Goal: Transaction & Acquisition: Purchase product/service

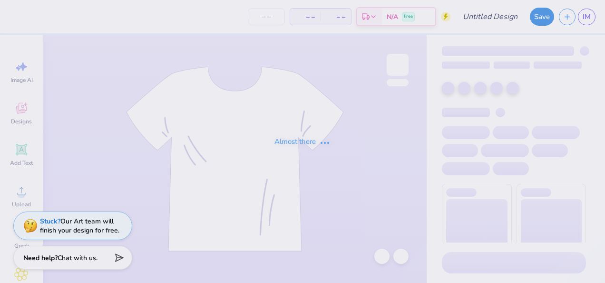
type input "[PERSON_NAME] : [PERSON_NAME][GEOGRAPHIC_DATA]"
type input "50"
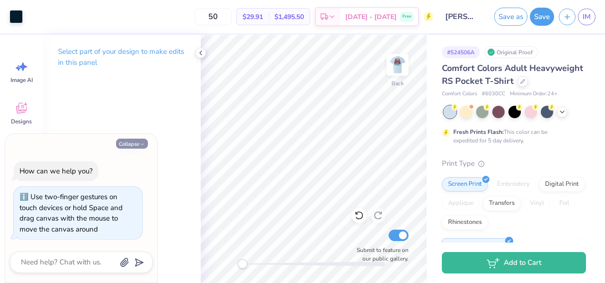
click at [143, 143] on icon "button" at bounding box center [142, 144] width 6 height 6
type textarea "x"
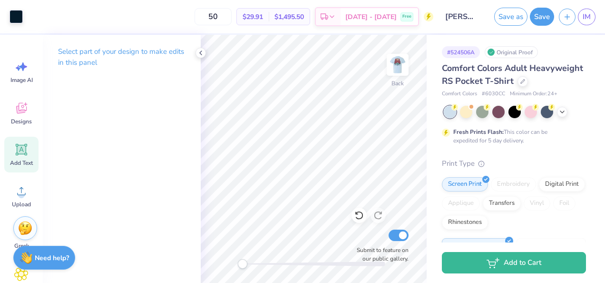
click at [23, 153] on icon at bounding box center [21, 149] width 9 height 9
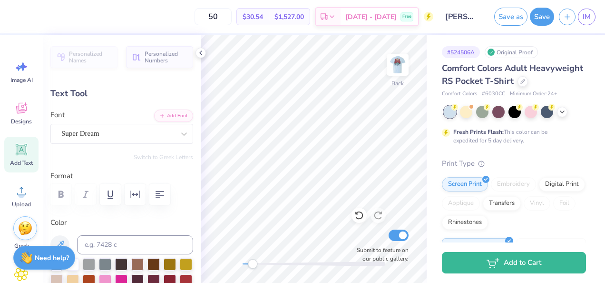
scroll to position [8, 1]
paste textarea
type textarea "A"
type input "0.88"
type textarea "A"
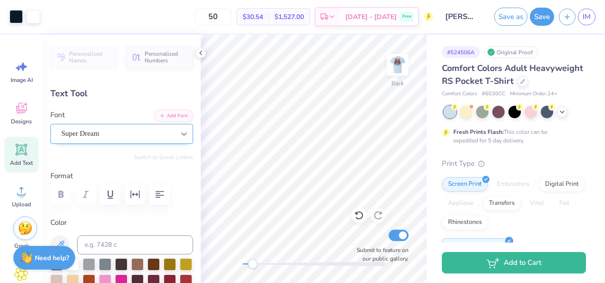
click at [176, 128] on div at bounding box center [184, 133] width 17 height 17
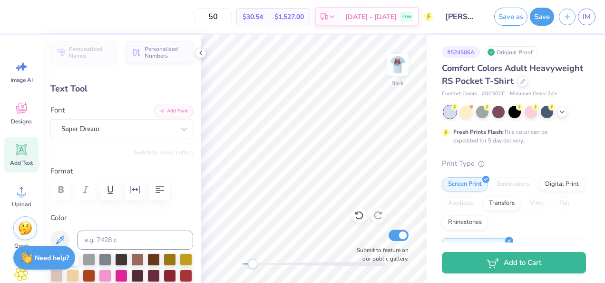
scroll to position [0, 0]
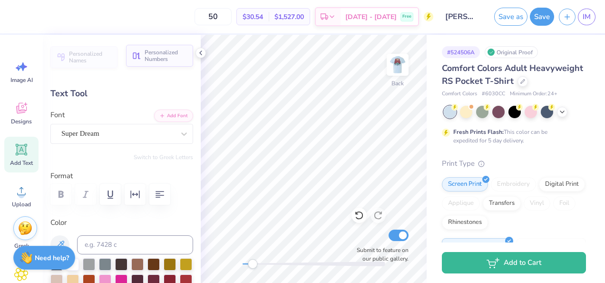
click at [151, 59] on span "Personalized Numbers" at bounding box center [166, 55] width 43 height 13
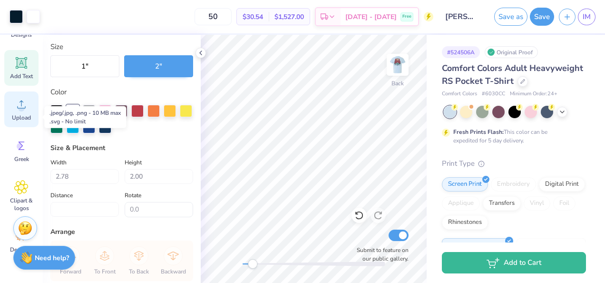
scroll to position [88, 0]
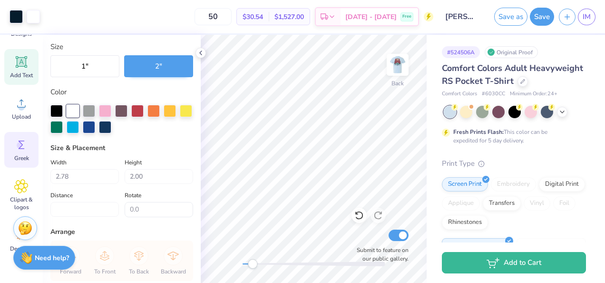
click at [19, 146] on circle at bounding box center [20, 145] width 7 height 7
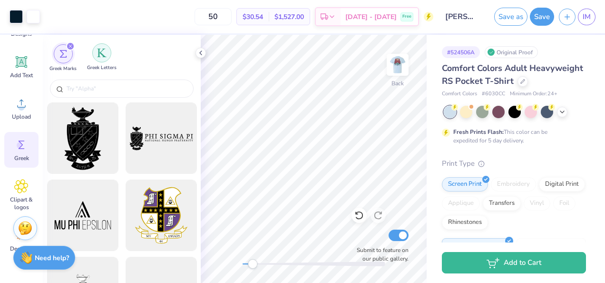
click at [106, 59] on div "filter for Greek Letters" at bounding box center [101, 52] width 19 height 19
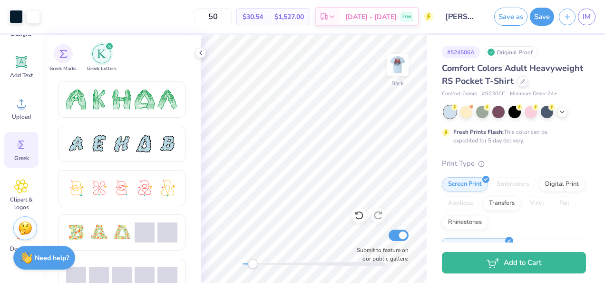
scroll to position [178, 0]
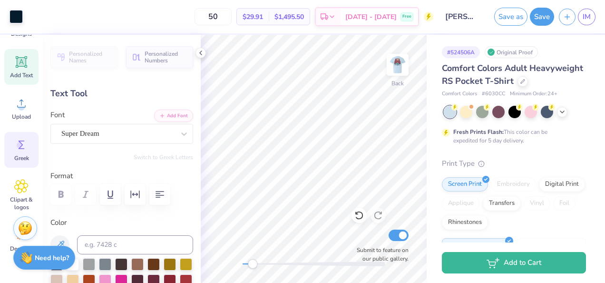
click at [29, 151] on div "Greek" at bounding box center [21, 150] width 34 height 36
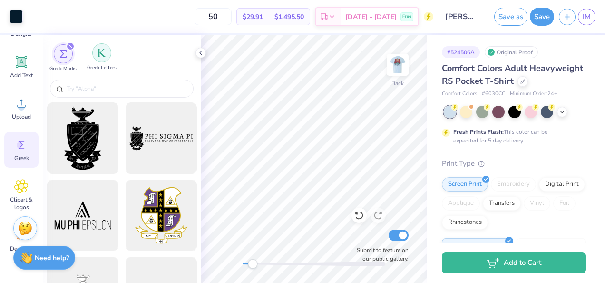
click at [104, 49] on img "filter for Greek Letters" at bounding box center [102, 53] width 10 height 10
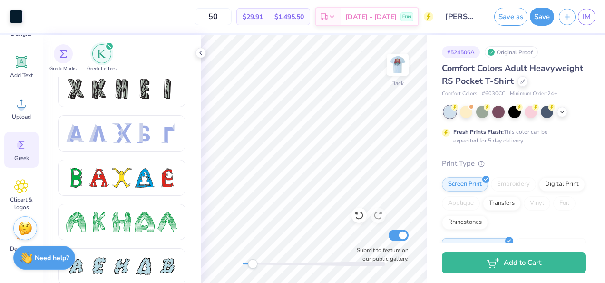
scroll to position [0, 0]
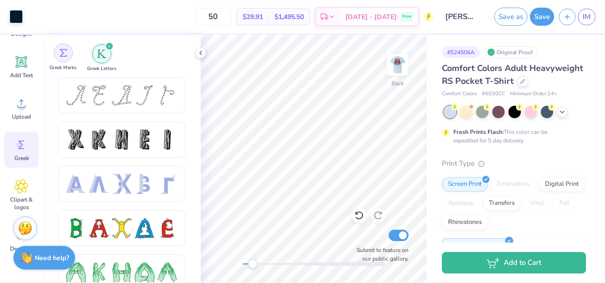
click at [57, 49] on div "filter for Greek Marks" at bounding box center [63, 52] width 19 height 19
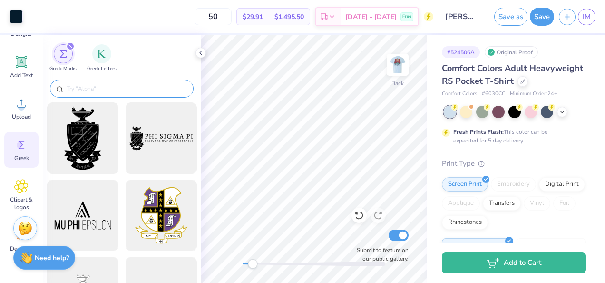
click at [93, 89] on input "text" at bounding box center [127, 89] width 122 height 10
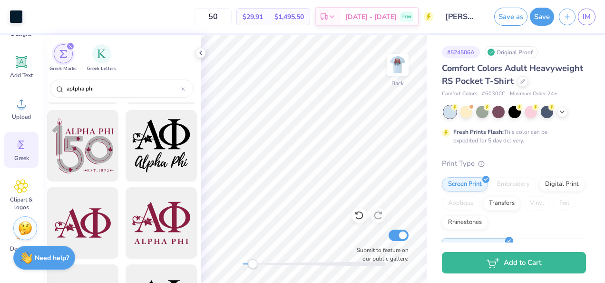
scroll to position [763, 0]
type input "aplpha phi"
click at [164, 145] on div at bounding box center [161, 146] width 79 height 79
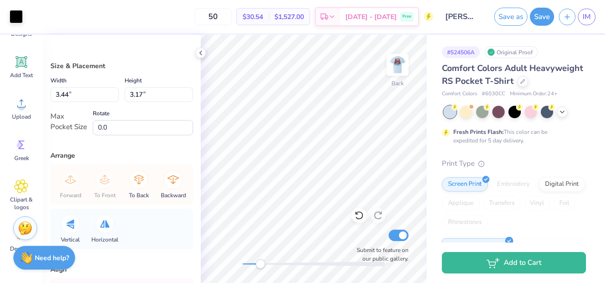
scroll to position [92, 0]
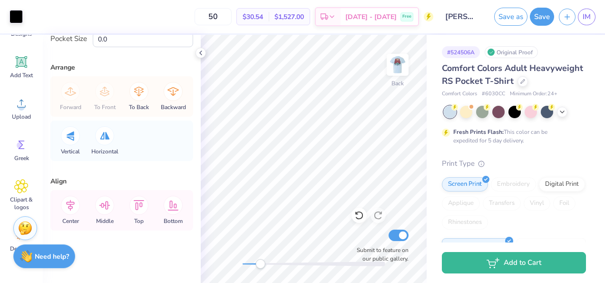
click at [49, 261] on div "Need help? Chat with us." at bounding box center [44, 256] width 62 height 24
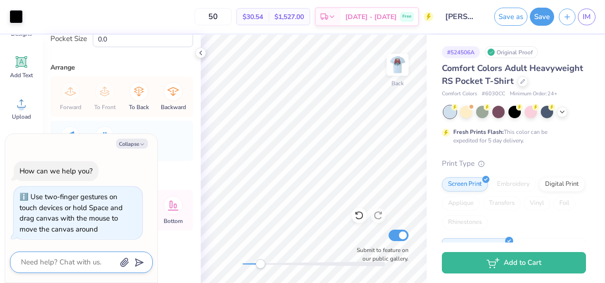
click at [49, 261] on textarea at bounding box center [68, 262] width 97 height 13
type textarea "x"
type textarea "h"
type textarea "x"
type textarea "ho"
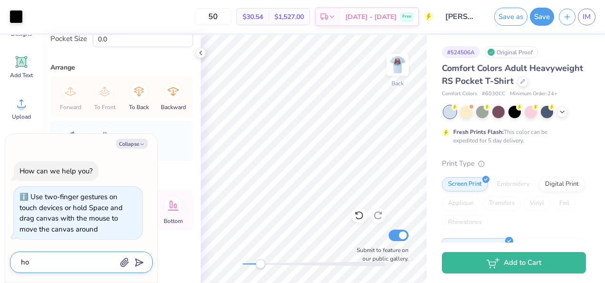
type textarea "x"
type textarea "how"
type textarea "x"
type textarea "how"
type textarea "x"
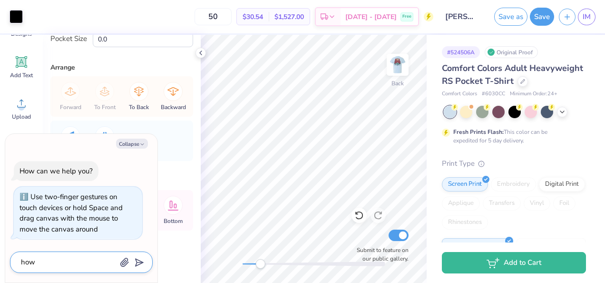
type textarea "how d"
type textarea "x"
type textarea "how do"
type textarea "x"
type textarea "how do"
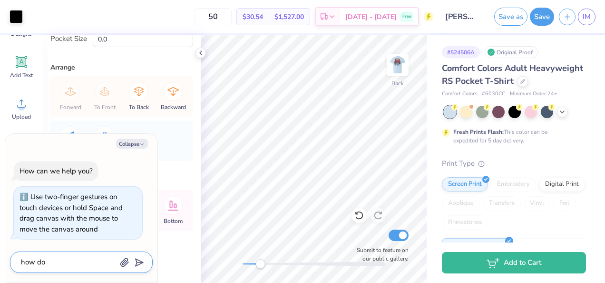
type textarea "x"
type textarea "how do i"
type textarea "x"
type textarea "how do i"
type textarea "x"
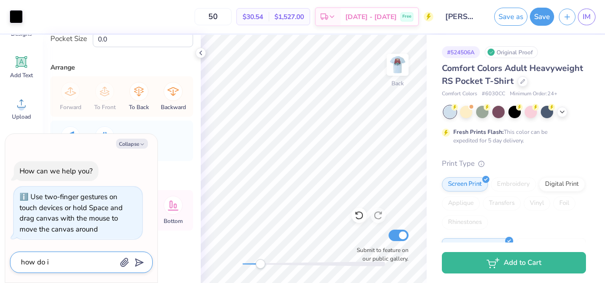
type textarea "how do i c"
type textarea "x"
type textarea "how do i cr"
type textarea "x"
type textarea "how do i crop"
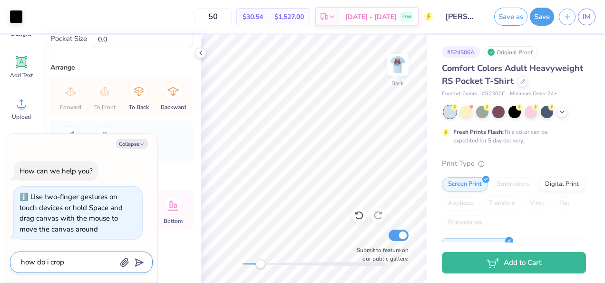
type textarea "x"
type textarea "how do i crop"
type textarea "x"
type textarea "how do i crop s"
type textarea "x"
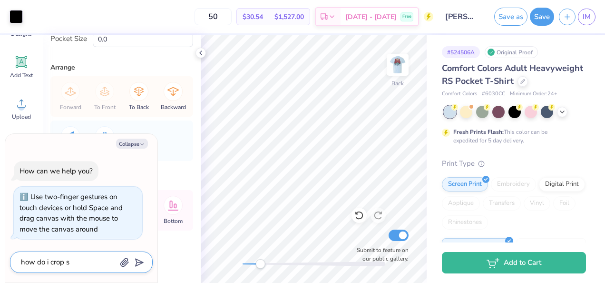
type textarea "how do i crop so"
type textarea "x"
type textarea "how do i crop som"
type textarea "x"
type textarea "how do i crop some"
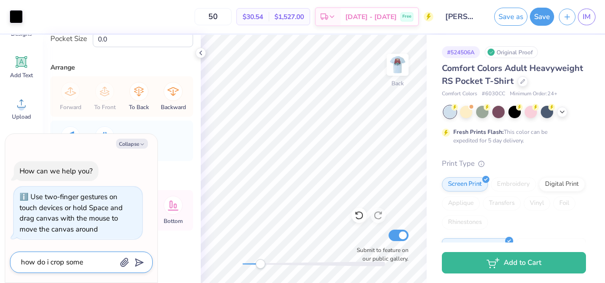
type textarea "x"
type textarea "how do i crop somet"
type textarea "x"
type textarea "how do i crop someth"
type textarea "x"
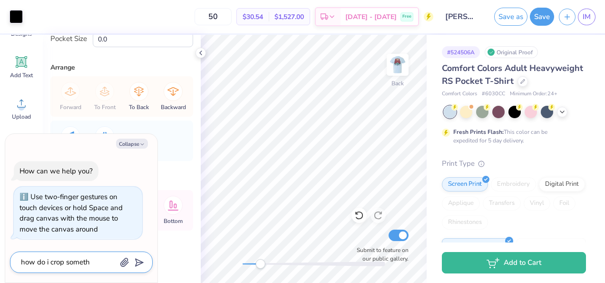
type textarea "how do i crop somethi"
type textarea "x"
type textarea "how do i crop somethin"
type textarea "x"
type textarea "how do i crop something"
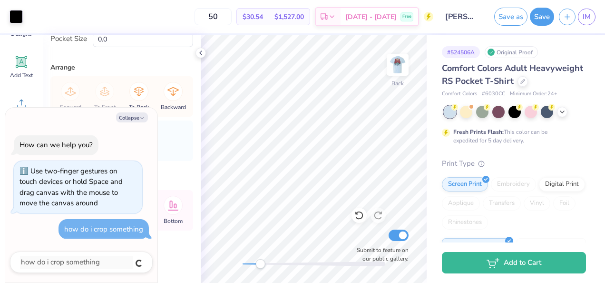
type textarea "x"
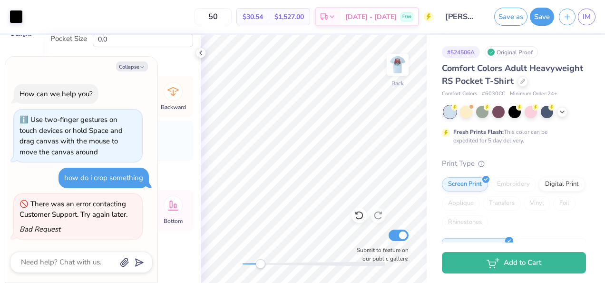
click at [187, 10] on div "50 $30.54 Per Item $1,527.00 Total Est. Delivery [DATE] - [DATE] Free" at bounding box center [231, 16] width 406 height 33
click at [200, 52] on polyline at bounding box center [201, 53] width 2 height 4
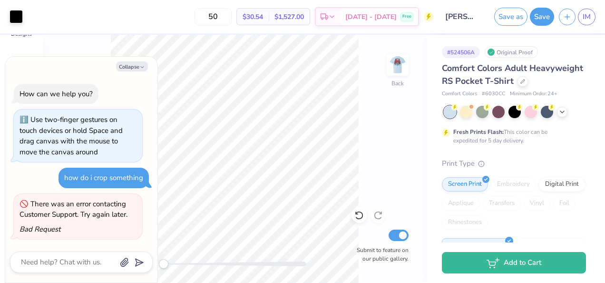
scroll to position [112, 0]
click at [129, 67] on button "Collapse" at bounding box center [132, 66] width 32 height 10
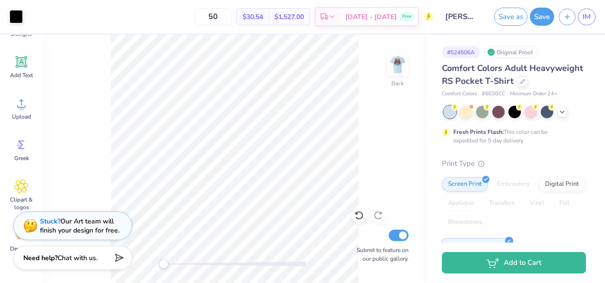
type textarea "x"
click at [86, 221] on div "Stuck? Our Art team will finish your design for free." at bounding box center [79, 224] width 79 height 18
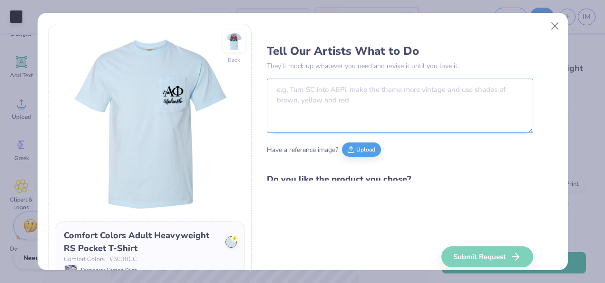
click at [309, 95] on textarea at bounding box center [400, 106] width 266 height 54
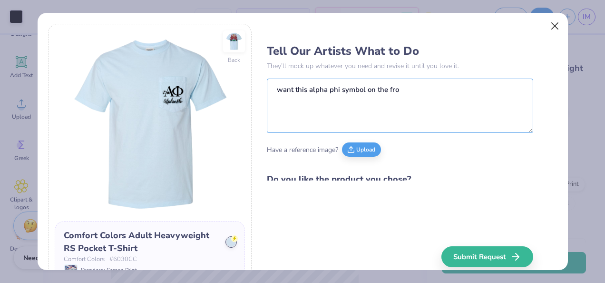
type textarea "want this alpha phi symbol on the fro"
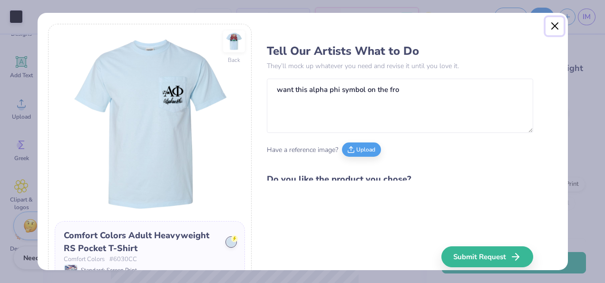
click at [552, 27] on button "Close" at bounding box center [555, 26] width 18 height 18
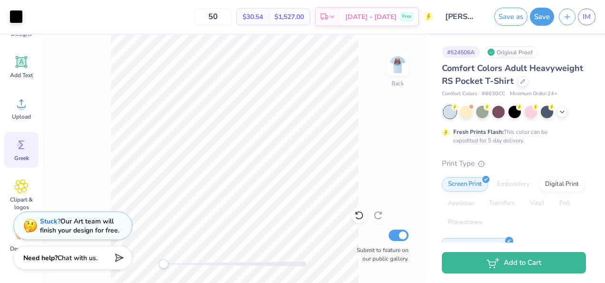
click at [23, 151] on icon at bounding box center [21, 145] width 14 height 14
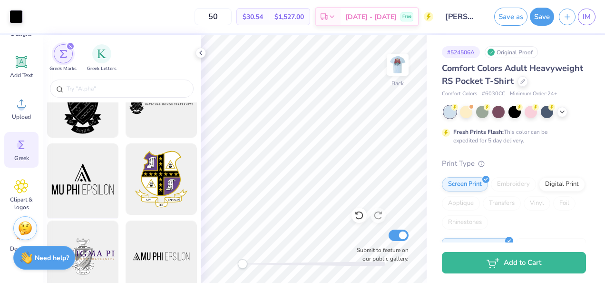
scroll to position [38, 0]
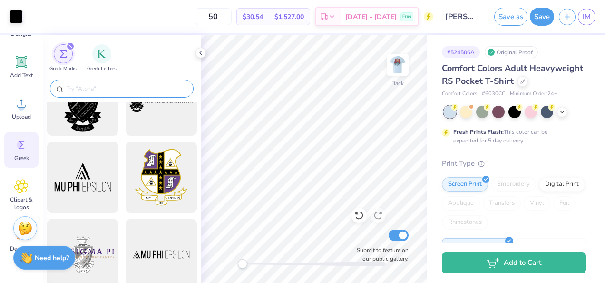
click at [92, 91] on input "text" at bounding box center [127, 89] width 122 height 10
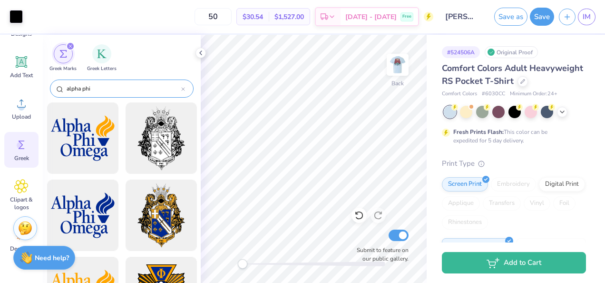
type input "alpha phi"
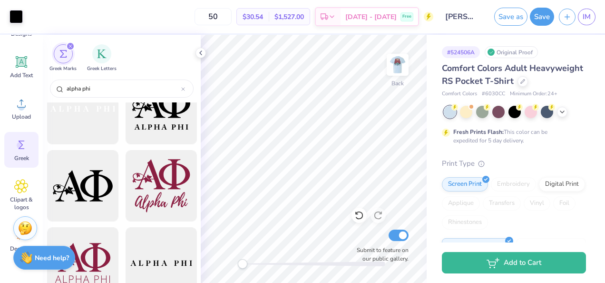
scroll to position [1186, 0]
click at [96, 128] on div at bounding box center [82, 107] width 71 height 71
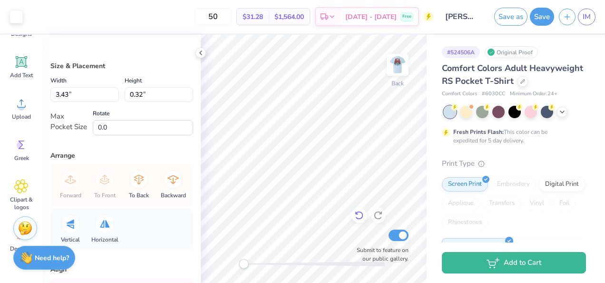
click at [360, 218] on icon at bounding box center [359, 215] width 10 height 10
type input "3.44"
type input "3.17"
click at [360, 218] on icon at bounding box center [359, 215] width 10 height 10
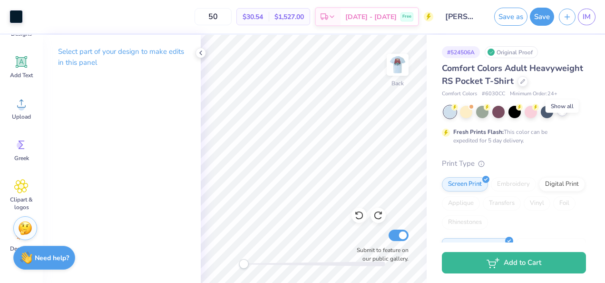
click at [560, 115] on icon at bounding box center [563, 111] width 8 height 8
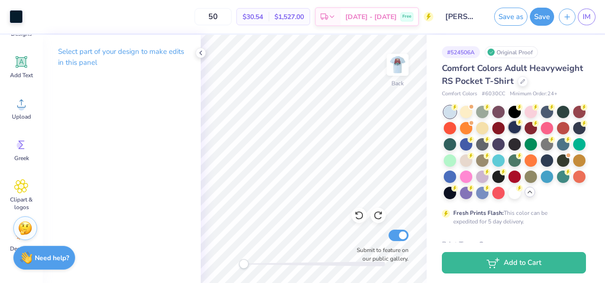
click at [523, 126] on icon at bounding box center [519, 122] width 7 height 7
click at [400, 67] on img at bounding box center [398, 65] width 38 height 38
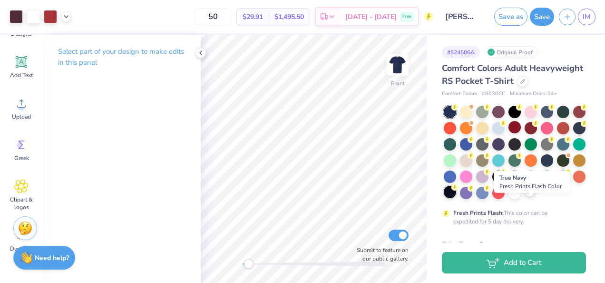
click at [458, 190] on icon at bounding box center [455, 187] width 7 height 7
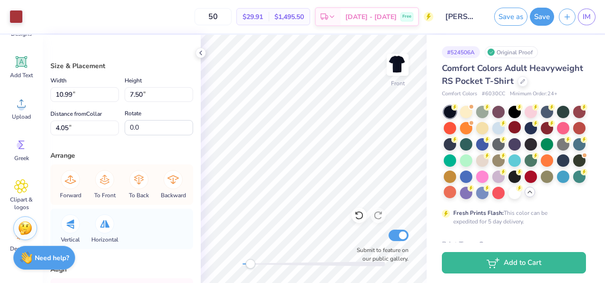
type input "9.16"
type input "3.44"
type input "6.98"
click at [356, 216] on icon at bounding box center [359, 215] width 10 height 10
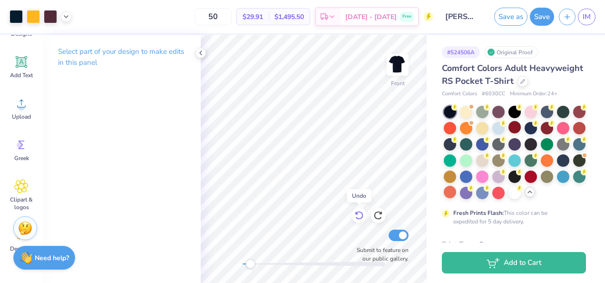
click at [356, 216] on icon at bounding box center [359, 215] width 10 height 10
click at [202, 51] on icon at bounding box center [201, 53] width 8 height 8
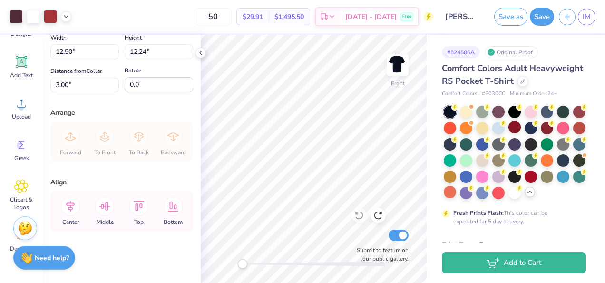
scroll to position [0, 0]
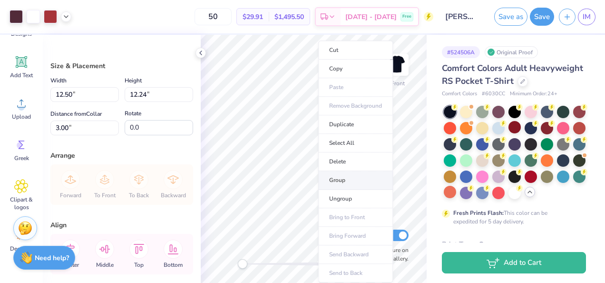
click at [342, 177] on li "Group" at bounding box center [355, 180] width 75 height 19
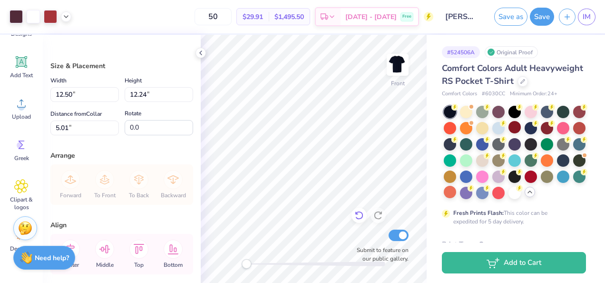
click at [360, 213] on icon at bounding box center [359, 215] width 10 height 10
type input "3.00"
click at [360, 213] on icon at bounding box center [359, 215] width 10 height 10
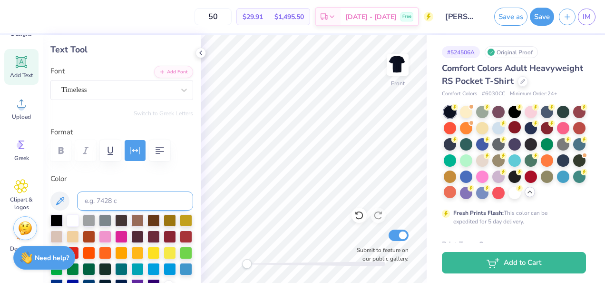
scroll to position [48, 0]
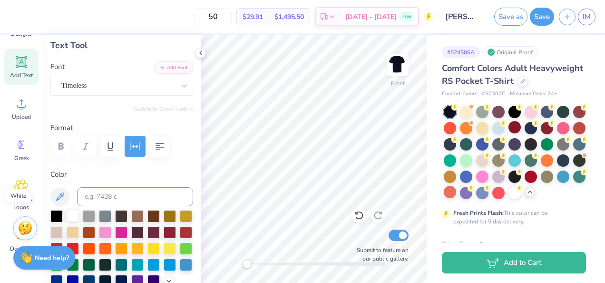
click at [71, 209] on div at bounding box center [73, 215] width 12 height 12
type input "2.70"
type input "0.51"
type input "14.73"
click at [75, 215] on div at bounding box center [73, 215] width 12 height 12
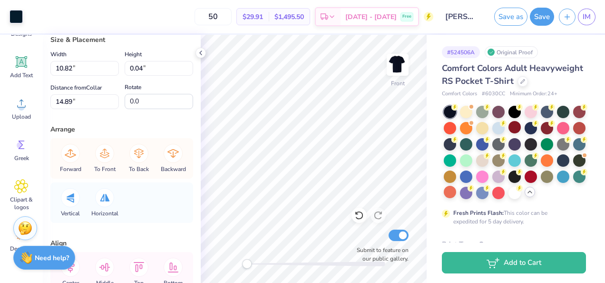
scroll to position [0, 0]
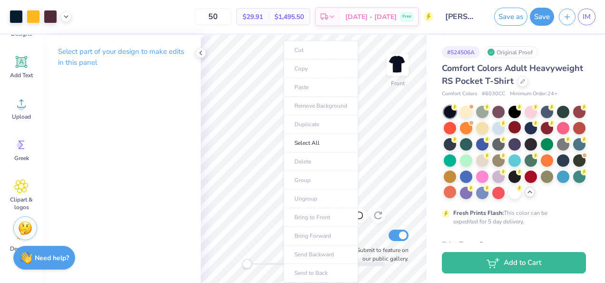
click at [284, 167] on ul "Cut Copy Paste Remove Background Duplicate Select All Delete Group Ungroup Brin…" at bounding box center [321, 161] width 75 height 242
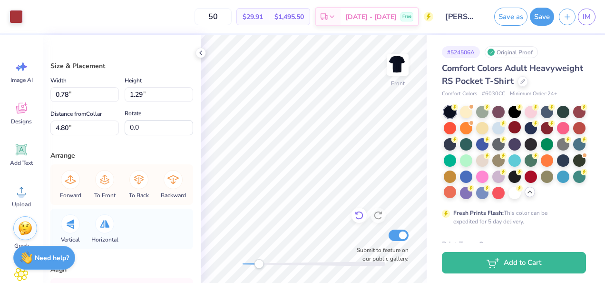
click at [358, 218] on icon at bounding box center [359, 215] width 8 height 9
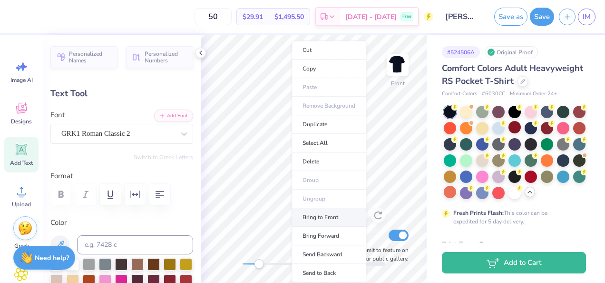
click at [322, 218] on li "Bring to Front" at bounding box center [329, 217] width 75 height 19
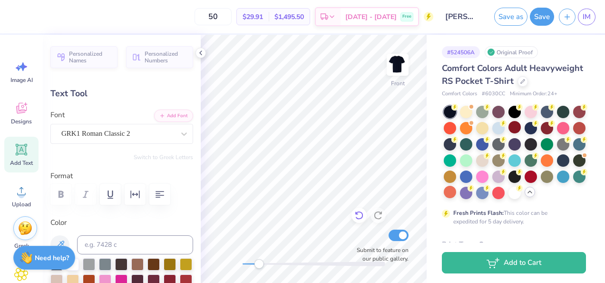
click at [362, 218] on icon at bounding box center [359, 215] width 10 height 10
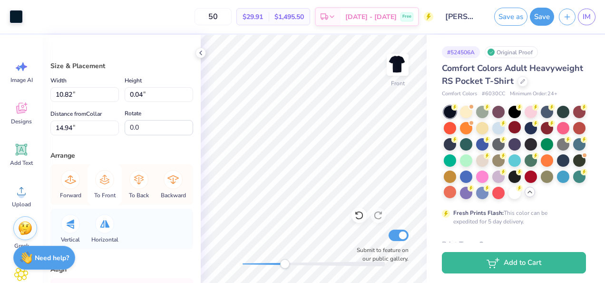
scroll to position [0, 0]
click at [402, 65] on img at bounding box center [398, 65] width 38 height 38
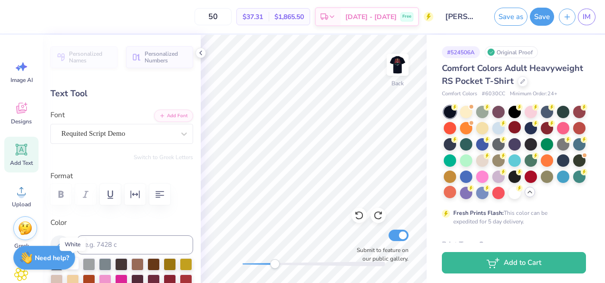
click at [78, 261] on div at bounding box center [73, 263] width 12 height 12
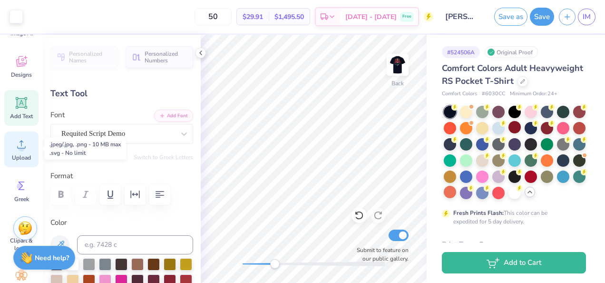
scroll to position [48, 0]
click at [24, 187] on icon at bounding box center [21, 184] width 14 height 14
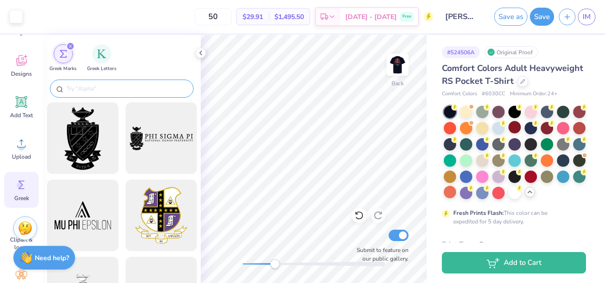
click at [134, 84] on input "text" at bounding box center [127, 89] width 122 height 10
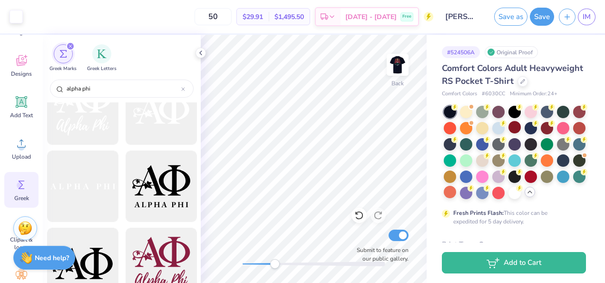
scroll to position [1078, 0]
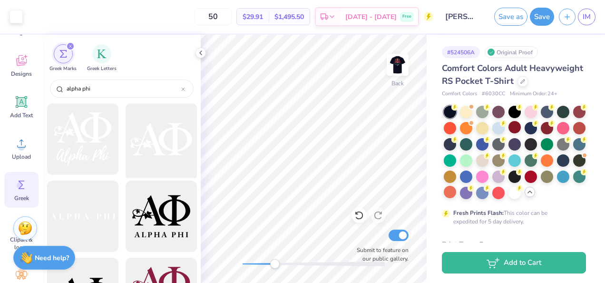
type input "alpha phi"
click at [147, 139] on div at bounding box center [161, 139] width 79 height 79
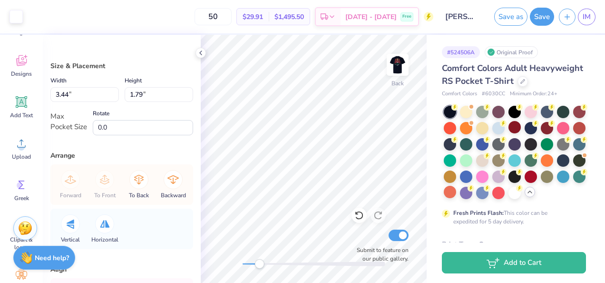
type input "3.20"
type input "1.67"
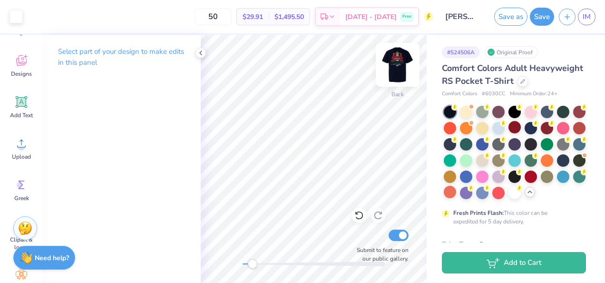
click at [402, 69] on img at bounding box center [398, 65] width 38 height 38
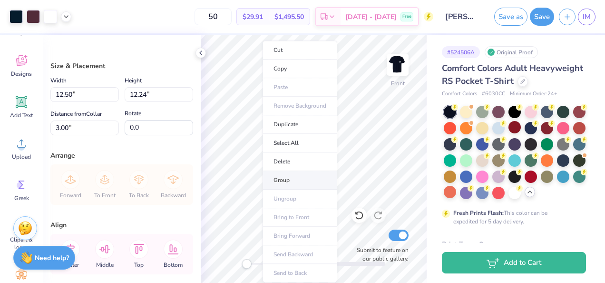
click at [299, 183] on li "Group" at bounding box center [300, 180] width 75 height 19
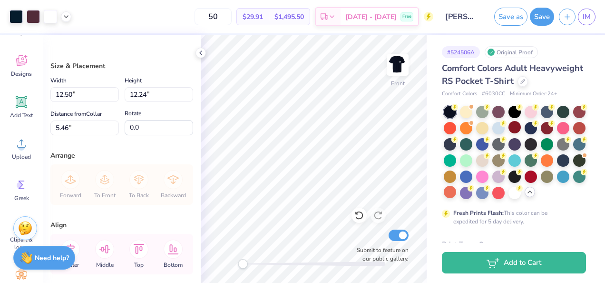
type input "12.19"
type input "11.93"
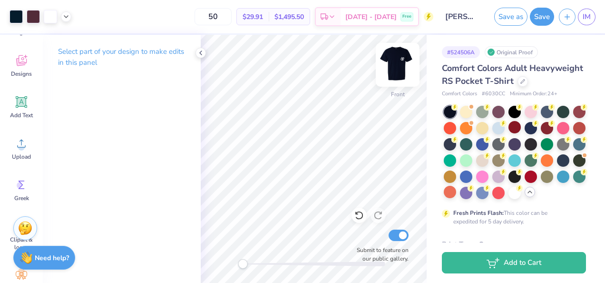
click at [395, 70] on img at bounding box center [398, 65] width 38 height 38
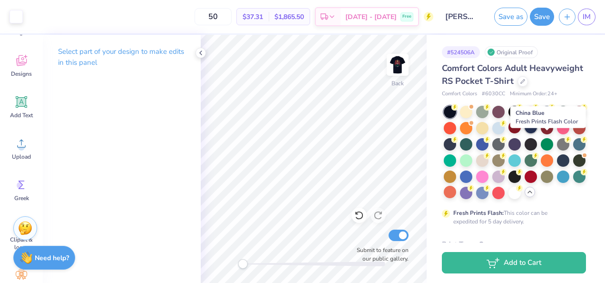
click at [537, 133] on div at bounding box center [531, 127] width 12 height 12
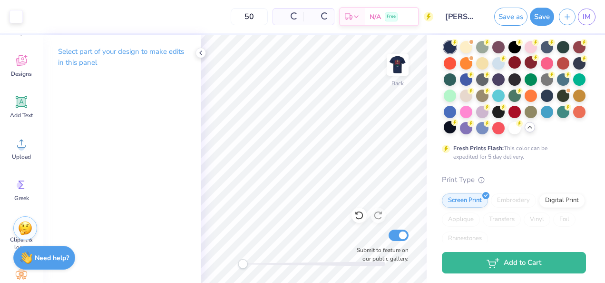
scroll to position [52, 0]
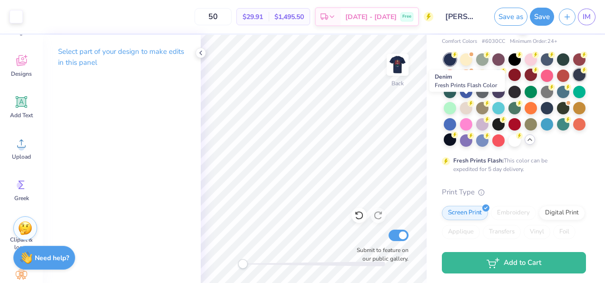
click at [573, 81] on div at bounding box center [579, 75] width 12 height 12
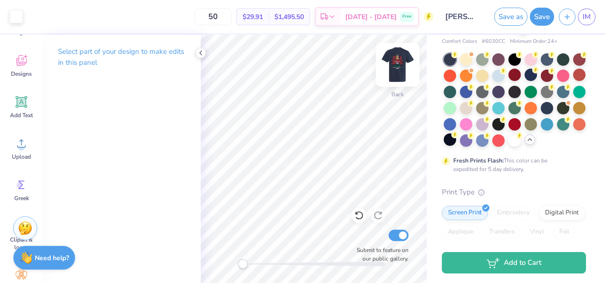
click at [402, 61] on img at bounding box center [398, 65] width 38 height 38
click at [401, 66] on img at bounding box center [398, 65] width 38 height 38
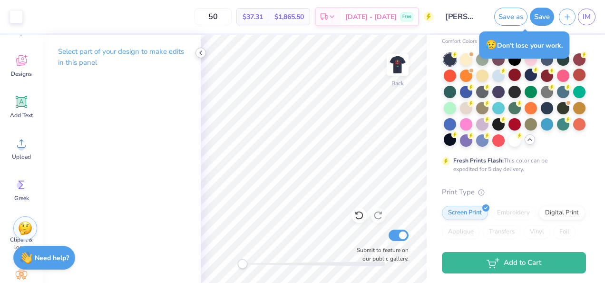
click at [198, 53] on icon at bounding box center [201, 53] width 8 height 8
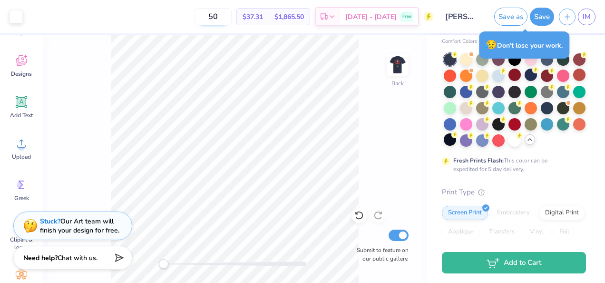
click at [232, 15] on input "50" at bounding box center [213, 16] width 37 height 17
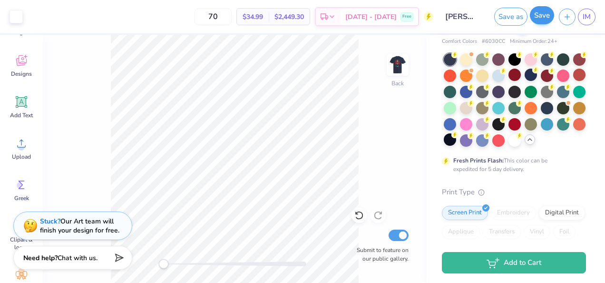
type input "70"
click at [544, 14] on button "Save" at bounding box center [542, 15] width 24 height 18
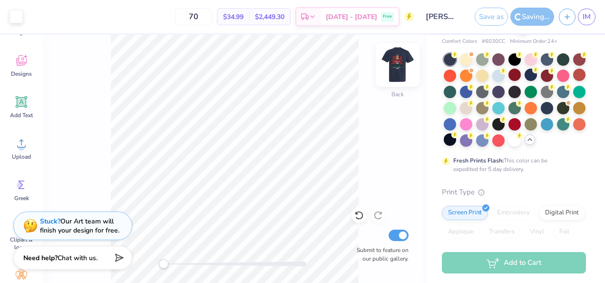
click at [404, 60] on img at bounding box center [398, 65] width 38 height 38
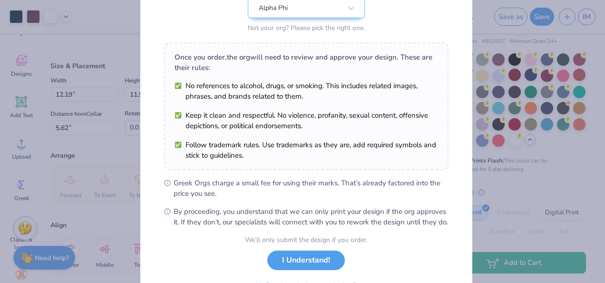
scroll to position [162, 0]
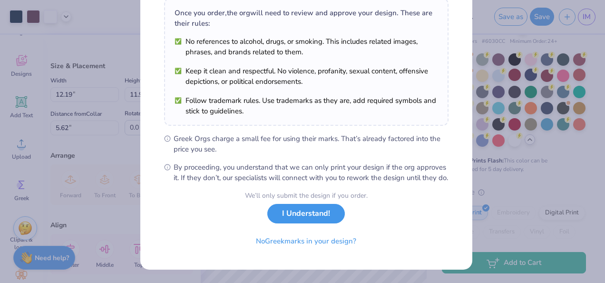
click at [304, 218] on button "I Understand!" at bounding box center [306, 214] width 78 height 20
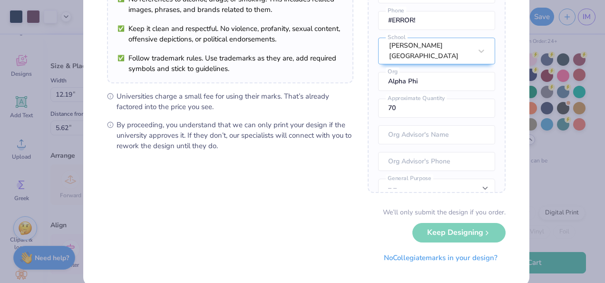
scroll to position [130, 0]
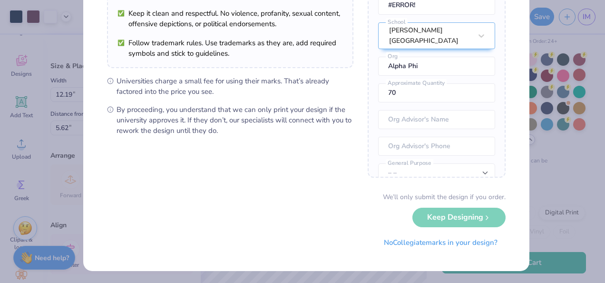
click at [465, 211] on div "We’ll only submit the design if you order. Keep Designing No Collegiate marks i…" at bounding box center [306, 222] width 399 height 60
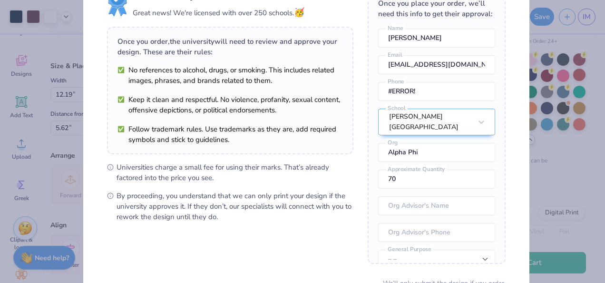
scroll to position [45, 0]
click at [403, 215] on input "text" at bounding box center [436, 205] width 117 height 19
type input "[PERSON_NAME]"
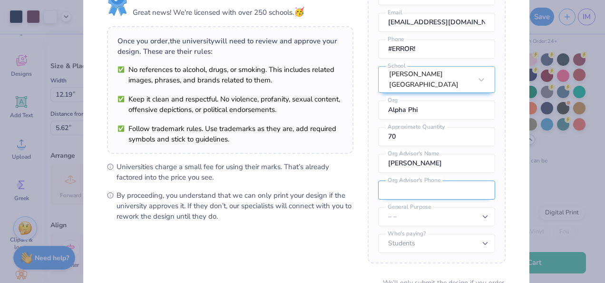
click at [411, 191] on input "tel" at bounding box center [436, 189] width 117 height 19
type input "[PHONE_NUMBER]"
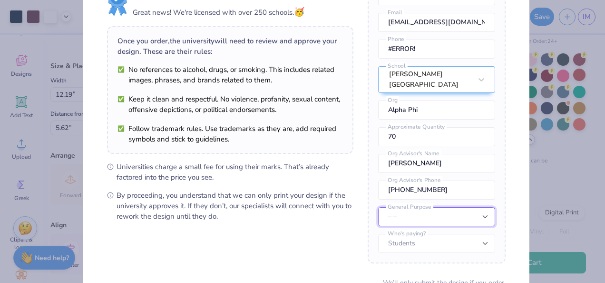
click at [433, 219] on select "– – Member apparel for registered Student Organization / Department / School Fu…" at bounding box center [436, 216] width 117 height 19
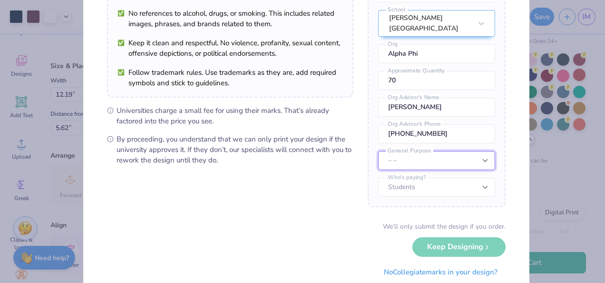
scroll to position [101, 0]
click at [424, 160] on select "– – Member apparel for registered Student Organization / Department / School Fu…" at bounding box center [436, 159] width 117 height 19
select select "Member apparel for registered Student Organization / Department / School"
click at [378, 150] on select "– – Member apparel for registered Student Organization / Department / School Fu…" at bounding box center [436, 159] width 117 height 19
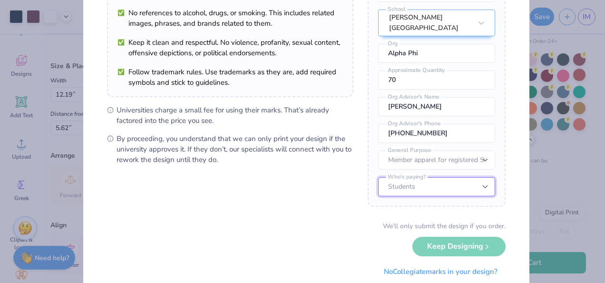
click at [437, 187] on select "Students University" at bounding box center [436, 186] width 117 height 19
click at [378, 177] on select "Students University" at bounding box center [436, 186] width 117 height 19
click at [450, 246] on div "We’ll only submit the design if you order. Keep Designing No Collegiate marks i…" at bounding box center [306, 251] width 399 height 60
click at [478, 243] on div "We’ll only submit the design if you order. Keep Designing No Collegiate marks i…" at bounding box center [306, 251] width 399 height 60
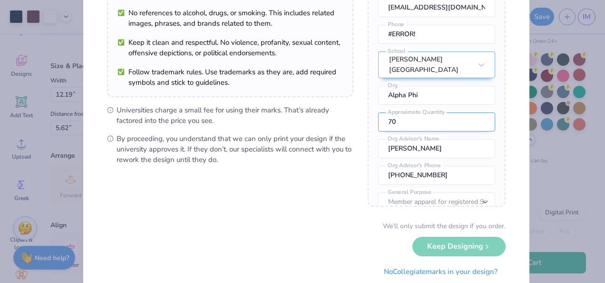
scroll to position [0, 0]
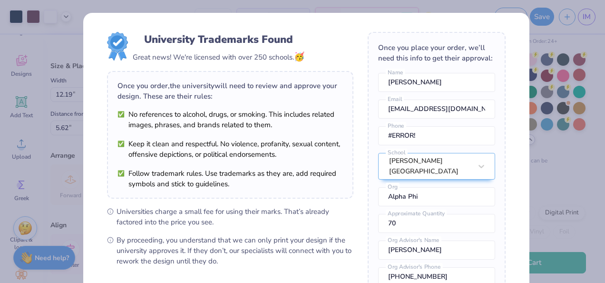
click at [571, 33] on div "University Trademarks Found Great news! We're licensed with over 250 schools. 🥳…" at bounding box center [302, 141] width 605 height 283
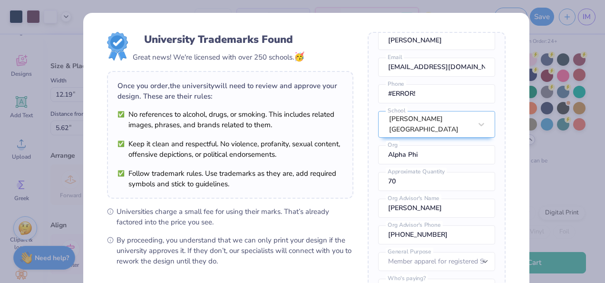
scroll to position [130, 0]
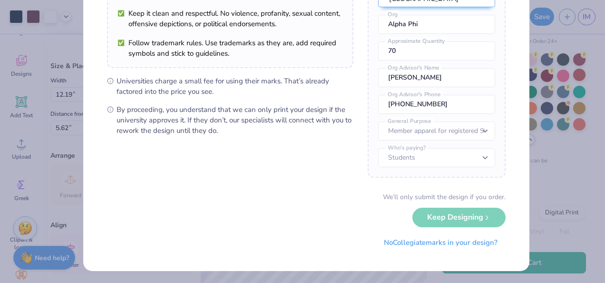
click at [455, 214] on div "We’ll only submit the design if you order. Keep Designing No Collegiate marks i…" at bounding box center [306, 222] width 399 height 60
drag, startPoint x: 455, startPoint y: 214, endPoint x: 405, endPoint y: 210, distance: 50.1
click at [405, 210] on div "We’ll only submit the design if you order. Keep Designing No Collegiate marks i…" at bounding box center [306, 222] width 399 height 60
click at [471, 132] on select "– – Member apparel for registered Student Organization / Department / School Fu…" at bounding box center [436, 130] width 117 height 19
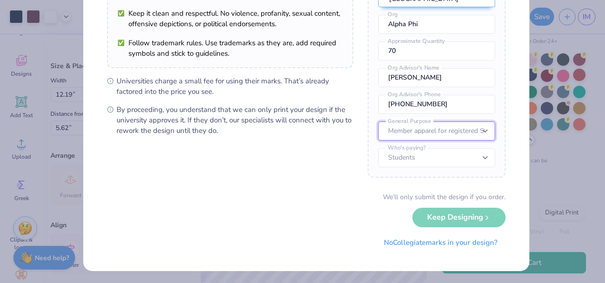
click at [378, 121] on select "– – Member apparel for registered Student Organization / Department / School Fu…" at bounding box center [436, 130] width 117 height 19
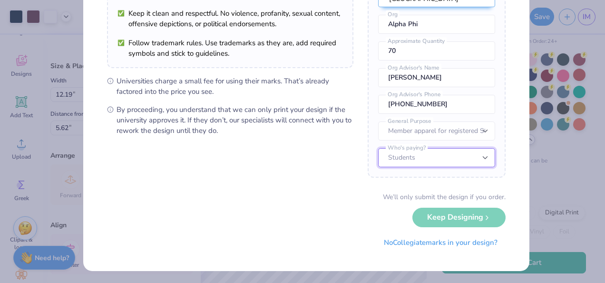
click at [450, 153] on select "Students University" at bounding box center [436, 157] width 117 height 19
click at [378, 148] on select "Students University" at bounding box center [436, 157] width 117 height 19
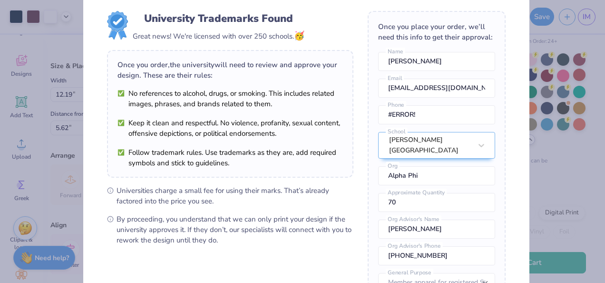
scroll to position [19, 0]
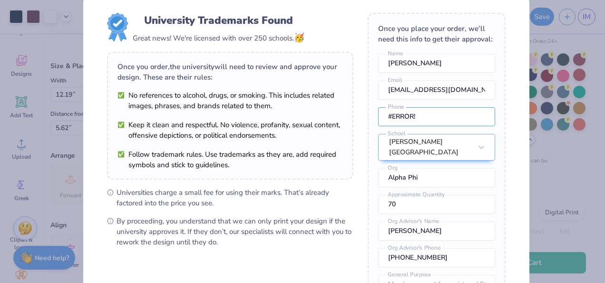
drag, startPoint x: 424, startPoint y: 126, endPoint x: 371, endPoint y: 122, distance: 53.5
click at [371, 122] on div "Once you place your order, we’ll need this info to get their approval: [PERSON_…" at bounding box center [437, 151] width 138 height 276
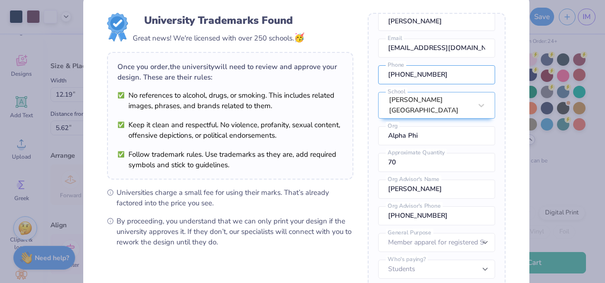
scroll to position [130, 0]
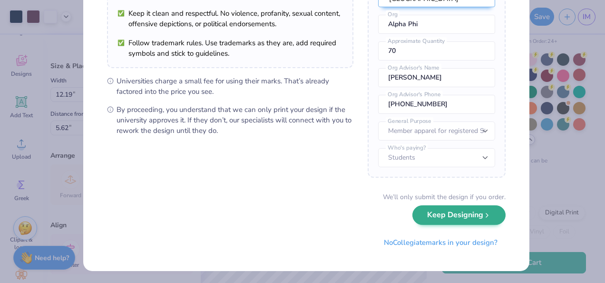
type input "[PHONE_NUMBER]"
click at [452, 222] on button "Keep Designing" at bounding box center [459, 215] width 93 height 20
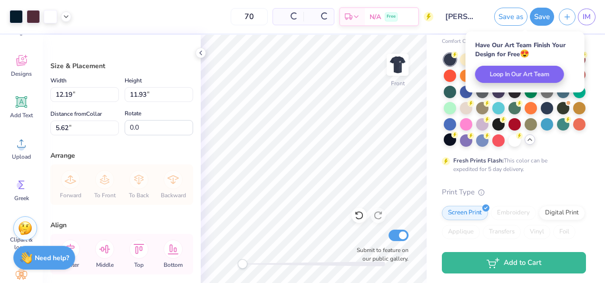
scroll to position [22, 0]
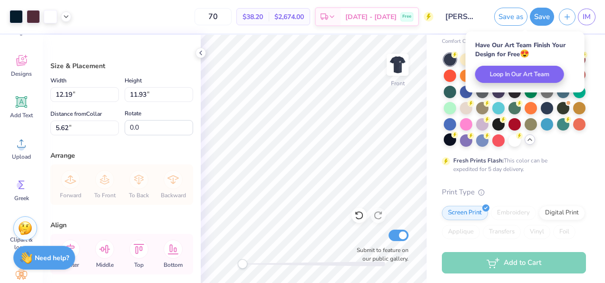
click at [192, 18] on div "70 $38.20 Per Item $2,674.00 Total Est. Delivery [DATE] - [DATE] Free" at bounding box center [254, 16] width 357 height 33
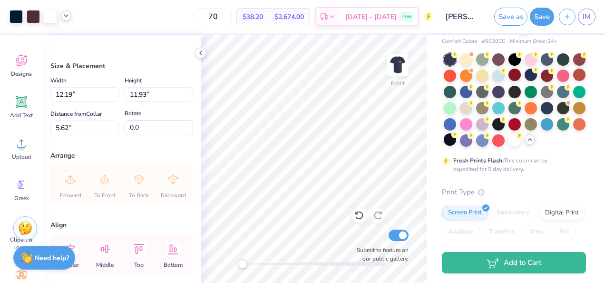
click at [66, 14] on icon at bounding box center [66, 16] width 8 height 8
click at [357, 212] on icon at bounding box center [359, 215] width 10 height 10
type input "5.46"
click at [361, 217] on icon at bounding box center [359, 215] width 10 height 10
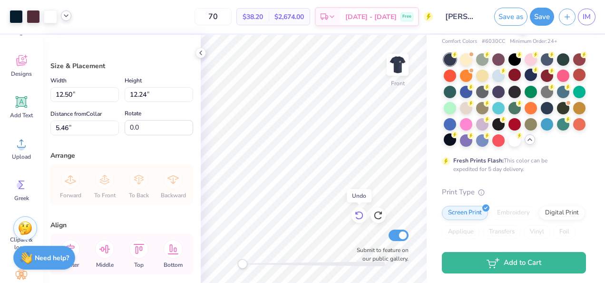
type input "12.50"
type input "12.24"
type input "3.00"
click at [359, 216] on icon at bounding box center [359, 215] width 10 height 10
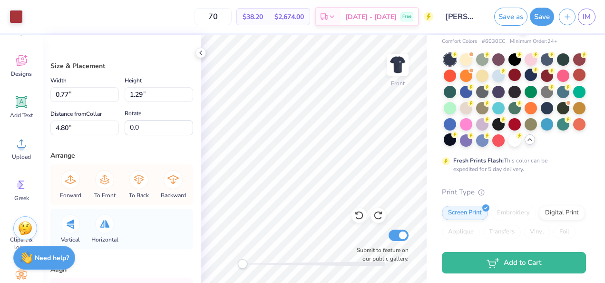
type input "0.77"
type input "1.29"
type input "4.80"
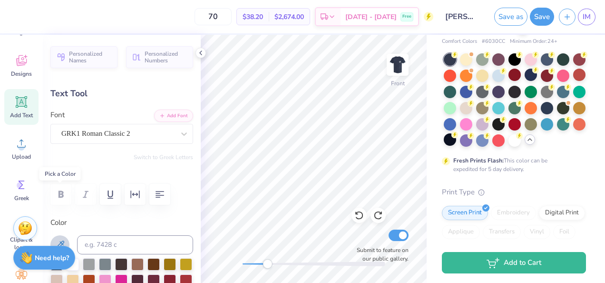
scroll to position [77, 0]
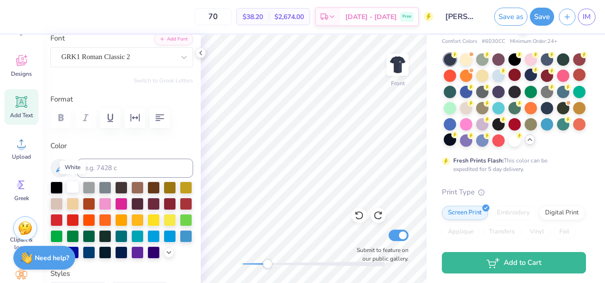
click at [68, 184] on div at bounding box center [73, 186] width 12 height 12
click at [191, 12] on div "70 $37.15 Per Item $2,600.50 Total Est. Delivery [DATE] - [DATE] Free" at bounding box center [223, 16] width 419 height 33
type input "0.0"
click at [396, 243] on div "Front Submit to feature on our public gallery." at bounding box center [314, 159] width 226 height 248
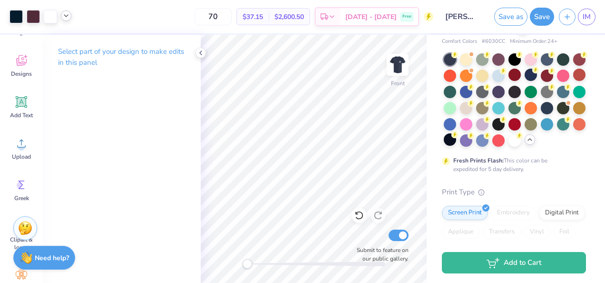
click at [68, 18] on icon at bounding box center [66, 16] width 8 height 8
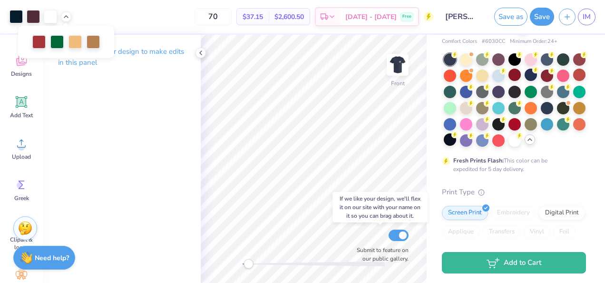
click at [367, 234] on div "Front Submit to feature on our public gallery." at bounding box center [314, 159] width 226 height 248
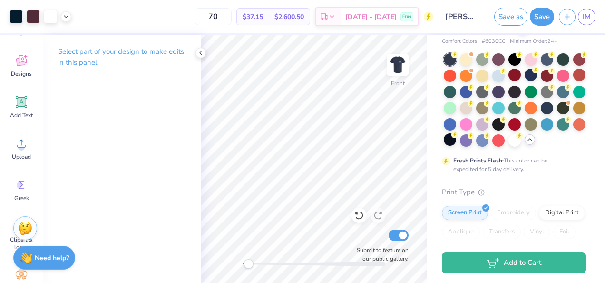
click at [374, 227] on div "Front Submit to feature on our public gallery." at bounding box center [314, 159] width 226 height 248
click at [542, 22] on button "Save" at bounding box center [542, 15] width 24 height 18
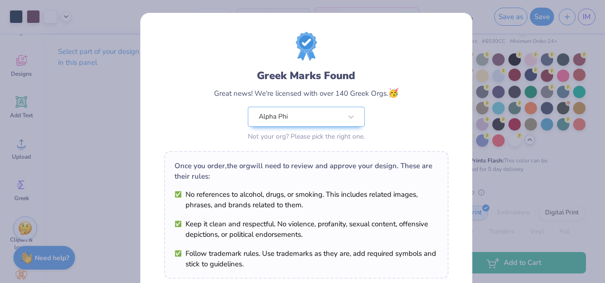
scroll to position [162, 0]
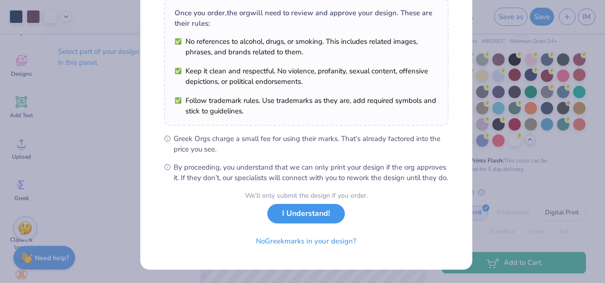
click at [309, 219] on button "I Understand!" at bounding box center [306, 214] width 78 height 20
select select "Member apparel for registered Student Organization / Department / School"
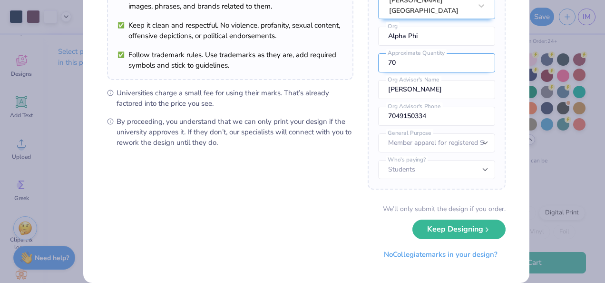
scroll to position [130, 0]
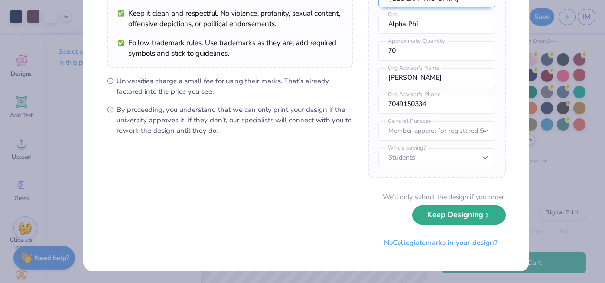
click at [442, 219] on button "Keep Designing" at bounding box center [459, 215] width 93 height 20
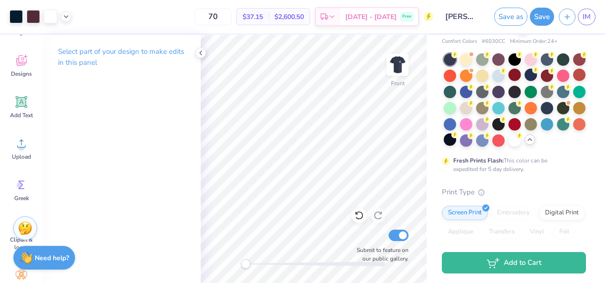
scroll to position [22, 0]
click at [406, 64] on img at bounding box center [398, 65] width 38 height 38
click at [404, 64] on img at bounding box center [398, 65] width 38 height 38
